Goal: Transaction & Acquisition: Book appointment/travel/reservation

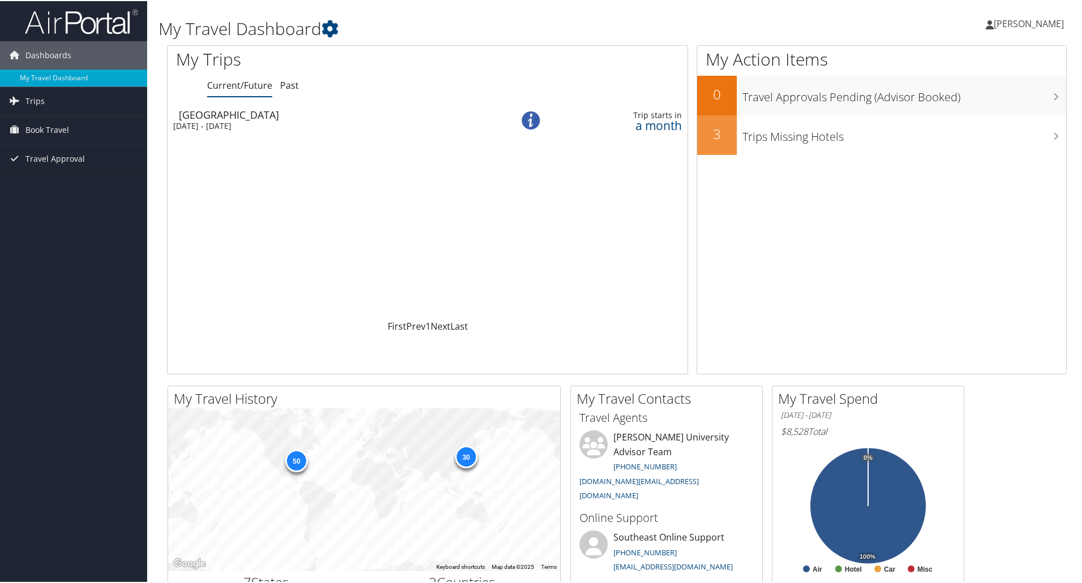
scroll to position [132, 0]
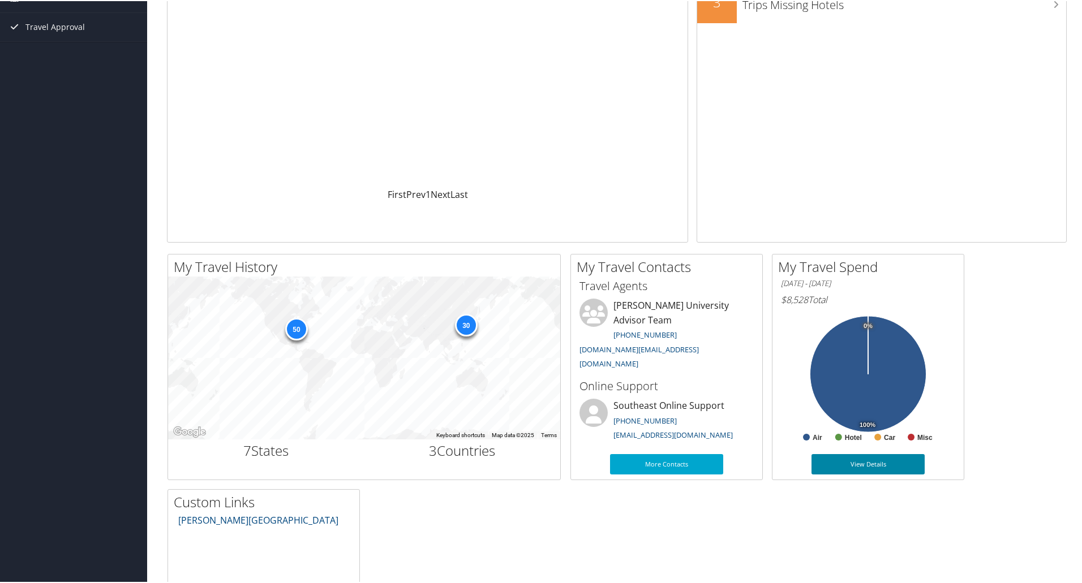
click at [845, 462] on link "View Details" at bounding box center [867, 463] width 113 height 20
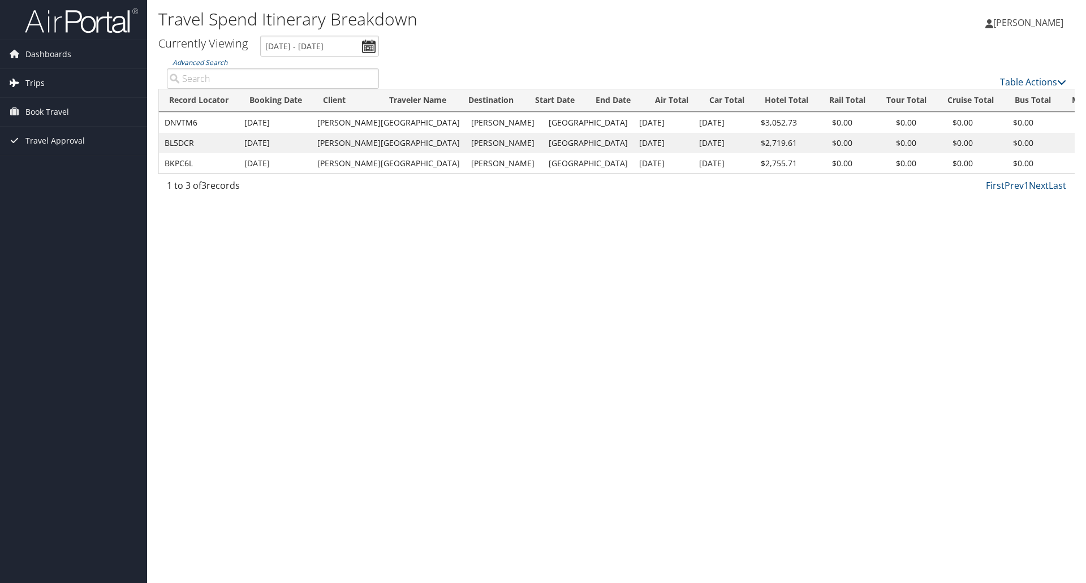
click at [34, 76] on span "Trips" at bounding box center [34, 83] width 19 height 28
click at [53, 157] on span "Book Travel" at bounding box center [47, 163] width 44 height 28
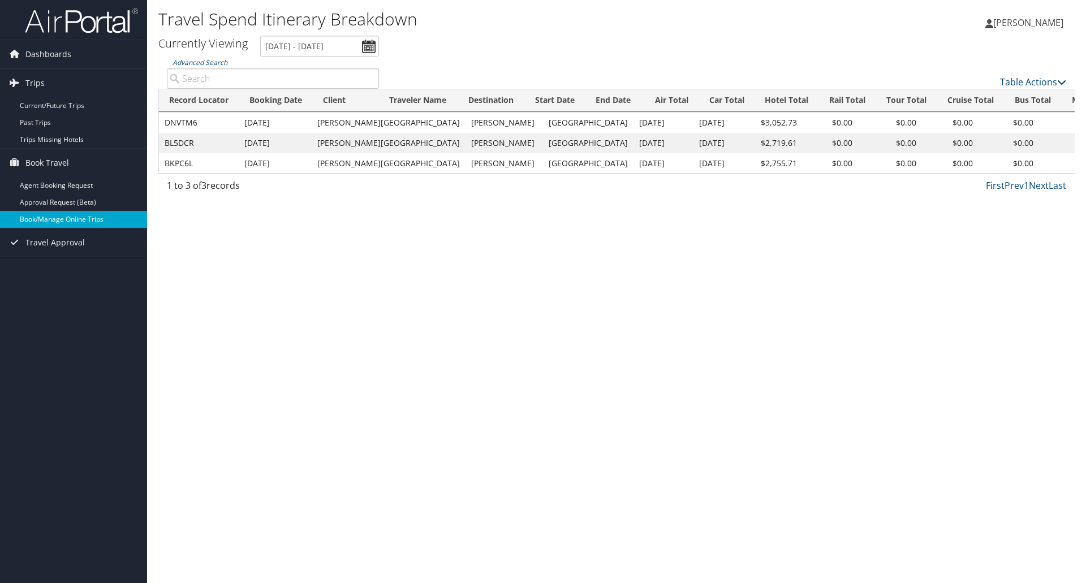
click at [57, 218] on link "Book/Manage Online Trips" at bounding box center [73, 219] width 147 height 17
click at [64, 221] on link "Book/Manage Online Trips" at bounding box center [73, 219] width 147 height 17
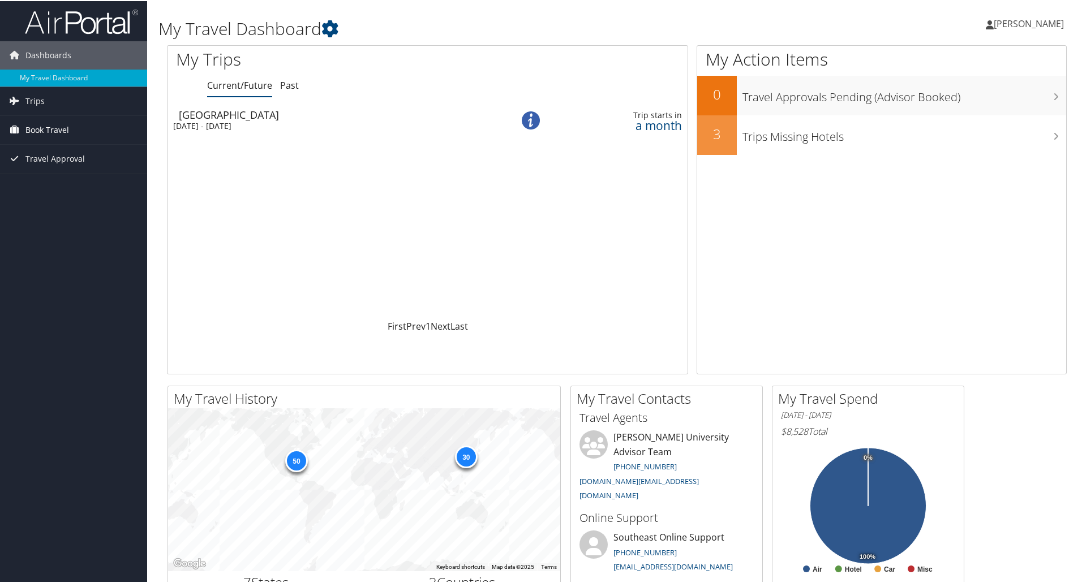
click at [44, 130] on span "Book Travel" at bounding box center [47, 129] width 44 height 28
click at [88, 189] on link "Book/Manage Online Trips" at bounding box center [73, 185] width 147 height 17
